Goal: Task Accomplishment & Management: Complete application form

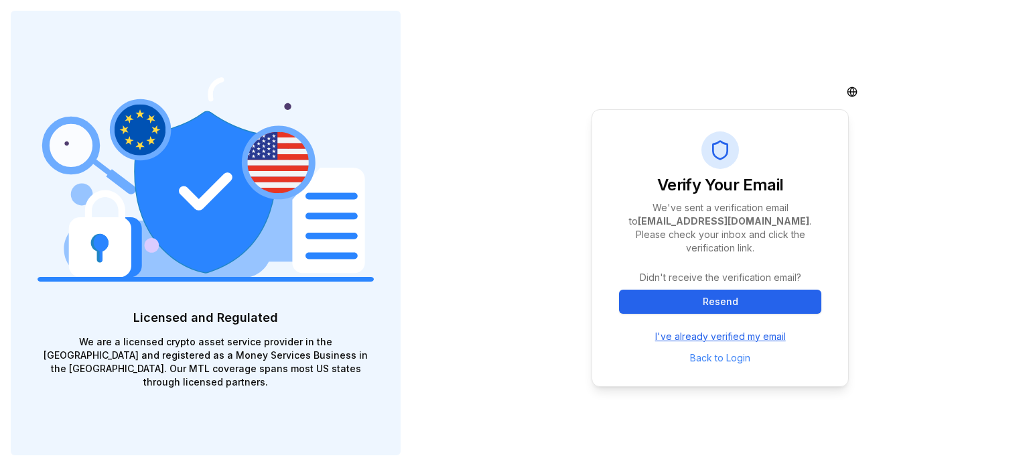
click at [730, 338] on link "I've already verified my email" at bounding box center [720, 336] width 131 height 13
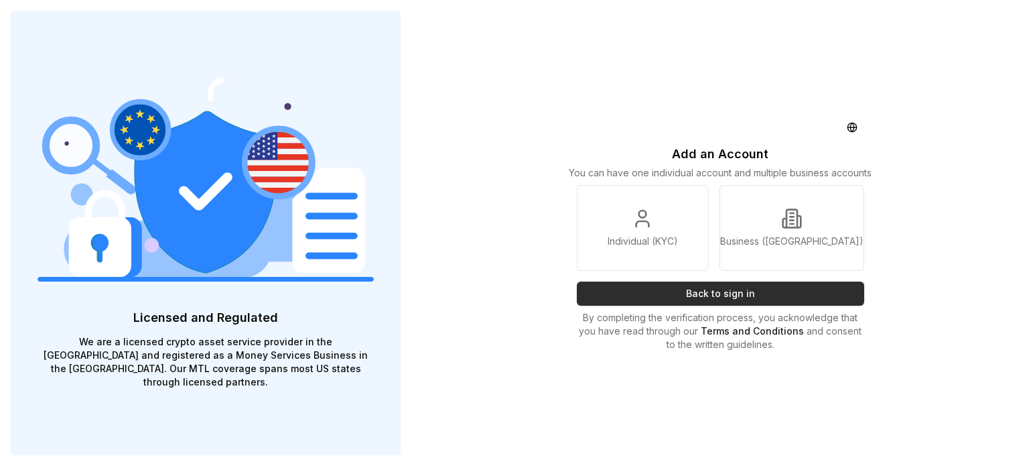
click at [776, 289] on button "Back to sign in" at bounding box center [720, 293] width 287 height 24
click at [496, 283] on div "Add an Account You can have one individual account and multiple business accoun…" at bounding box center [720, 233] width 618 height 466
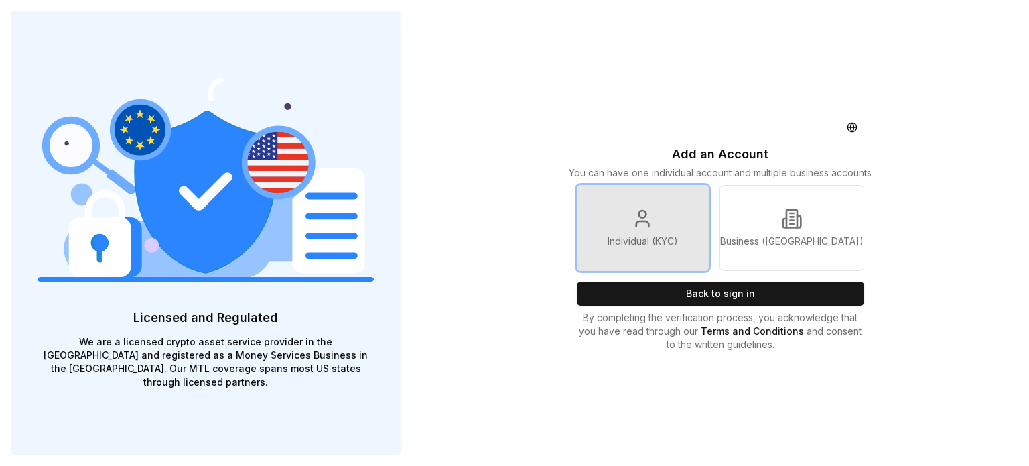
click at [637, 241] on p "Individual (KYC)" at bounding box center [643, 241] width 70 height 13
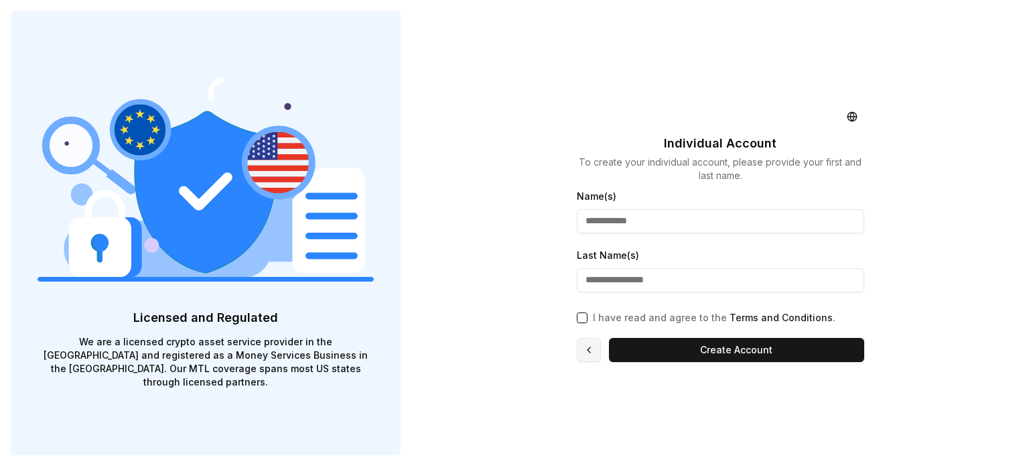
click at [588, 351] on button at bounding box center [589, 350] width 24 height 24
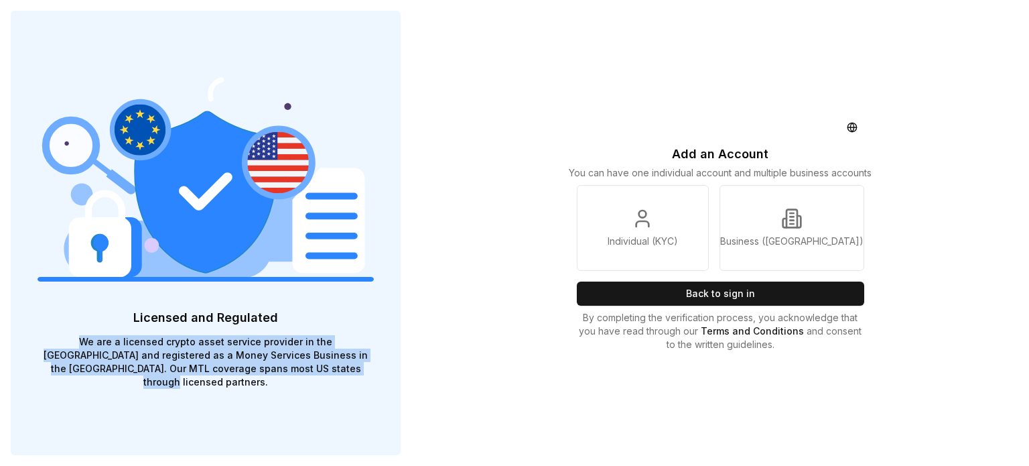
drag, startPoint x: 224, startPoint y: 386, endPoint x: 43, endPoint y: 346, distance: 185.3
click at [43, 346] on p "We are a licensed crypto asset service provider in the [GEOGRAPHIC_DATA] and re…" at bounding box center [206, 362] width 336 height 54
copy p "We are a licensed crypto asset service provider in the [GEOGRAPHIC_DATA] and re…"
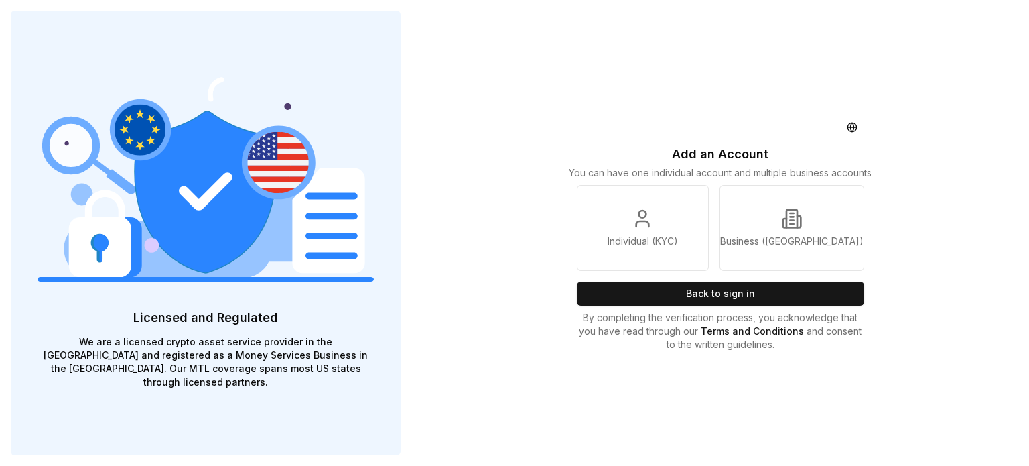
click at [849, 74] on div "Add an Account You can have one individual account and multiple business accoun…" at bounding box center [720, 233] width 309 height 466
